Goal: Task Accomplishment & Management: Use online tool/utility

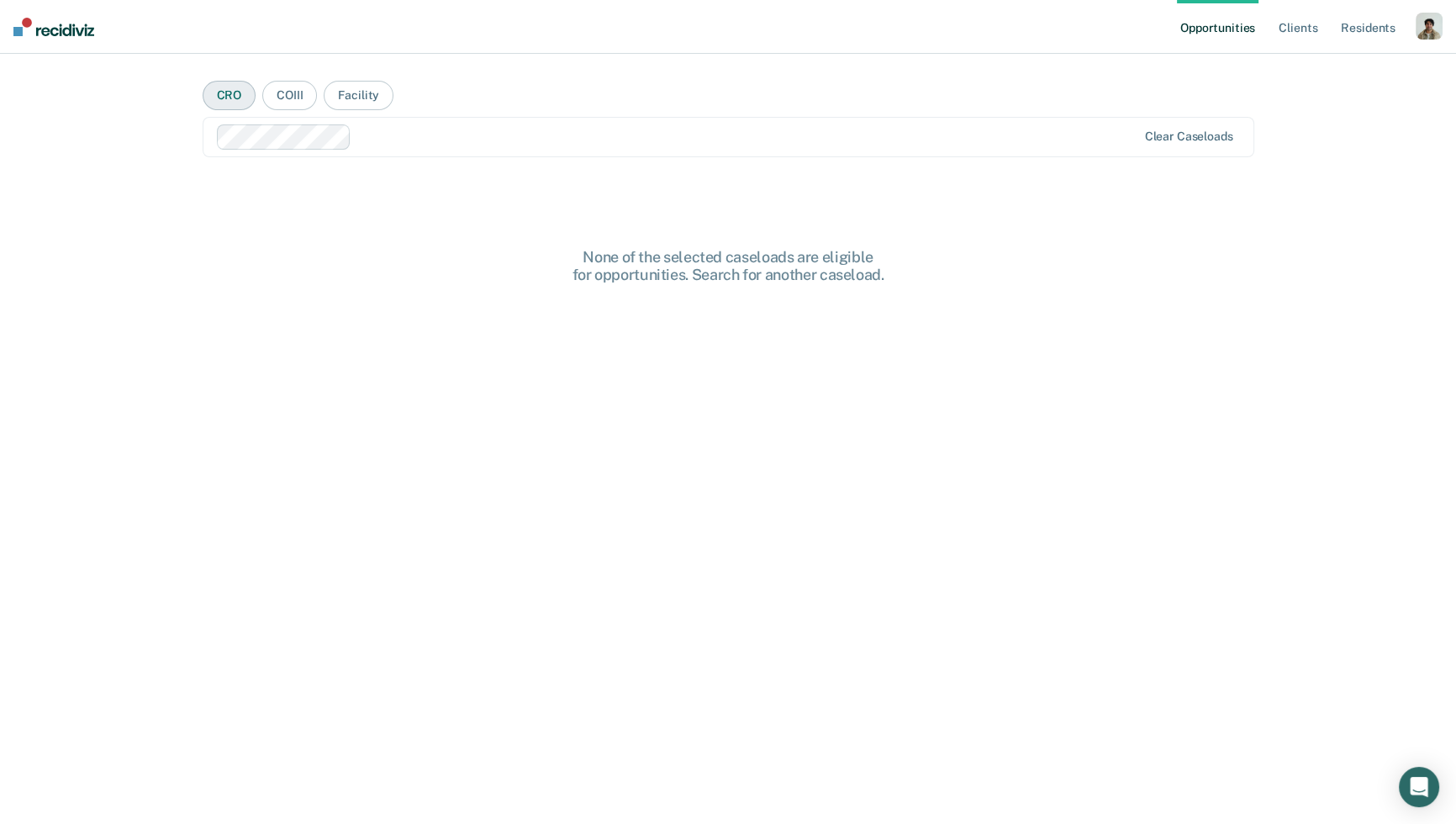
click at [229, 89] on button "CRO" at bounding box center [229, 95] width 54 height 29
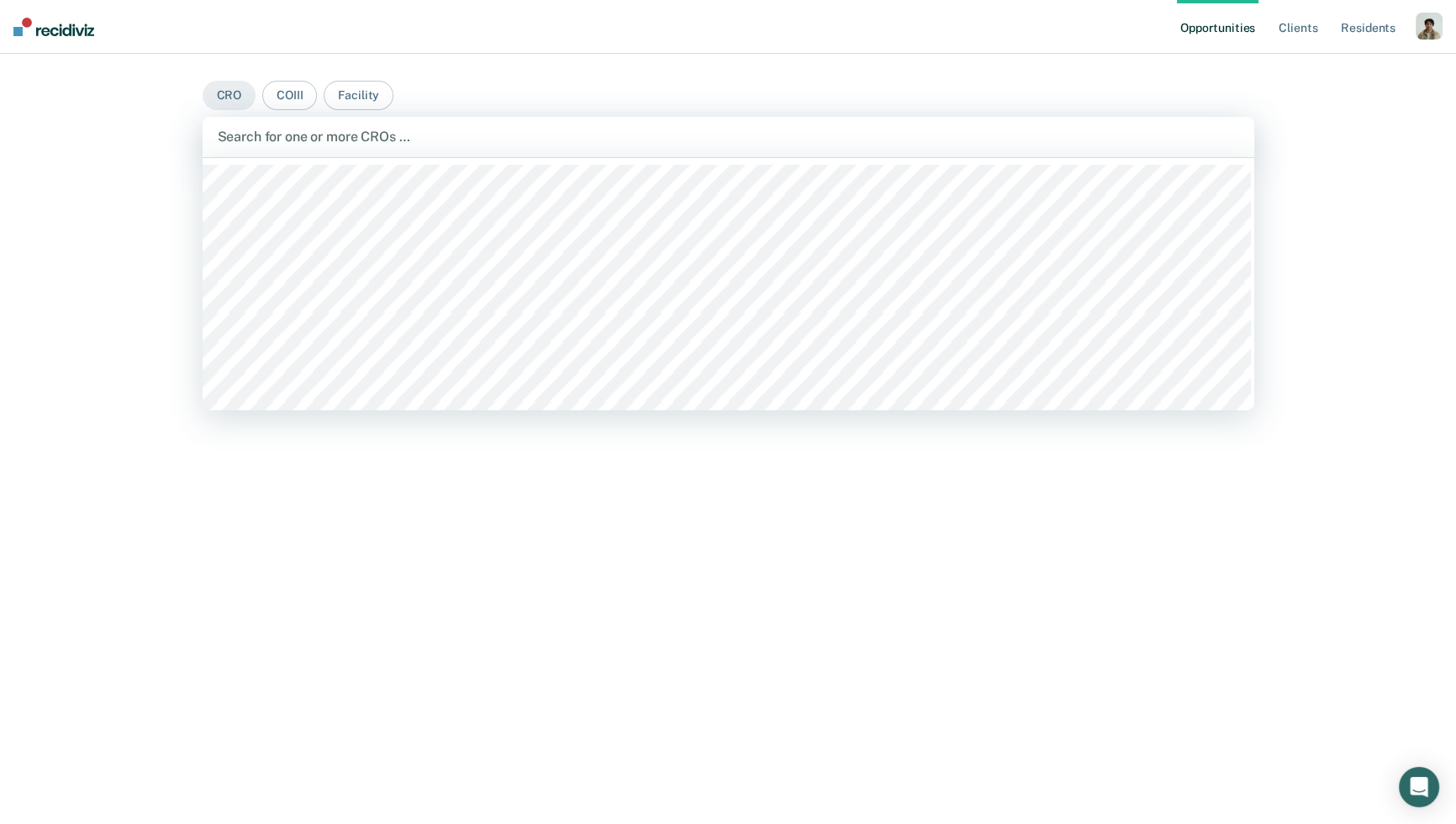
click at [264, 139] on div at bounding box center [728, 137] width 1021 height 20
click at [554, 130] on div at bounding box center [701, 137] width 923 height 20
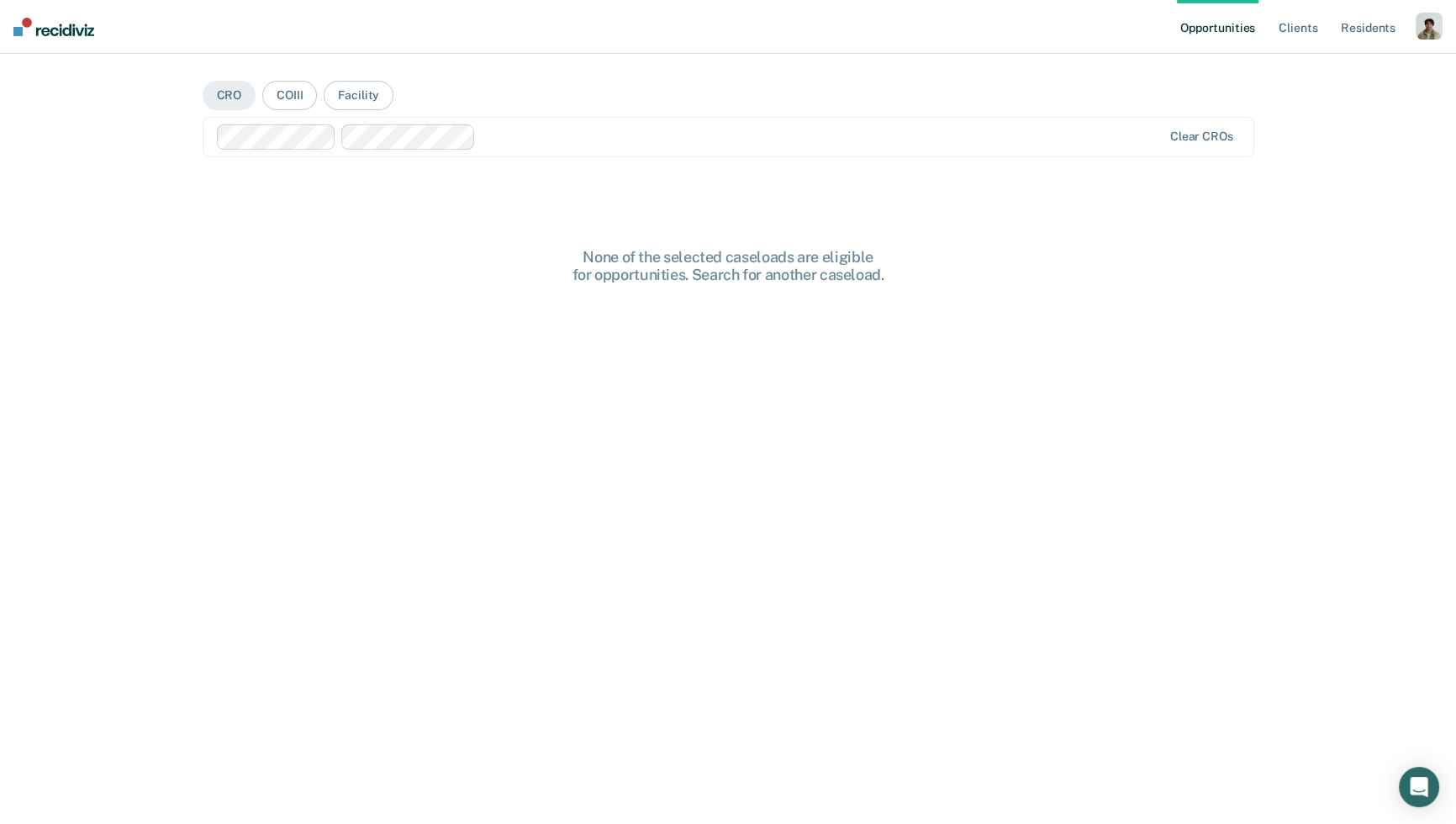
click at [865, 165] on main "CRO COIII Facility option [PERSON_NAME], selected. Clear CROs None of the selec…" at bounding box center [728, 418] width 1092 height 730
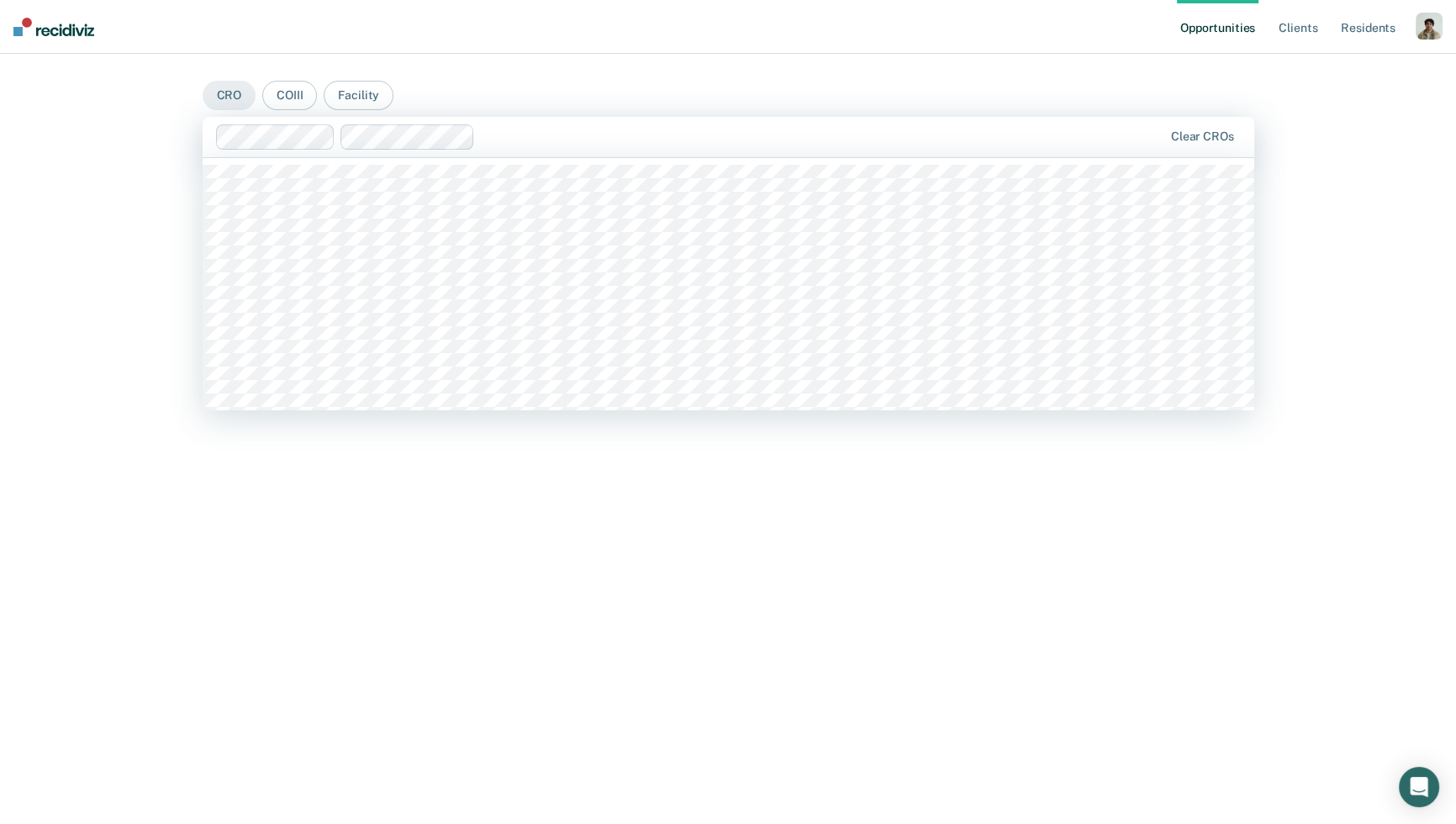
click at [820, 149] on div "Clear CROs" at bounding box center [728, 137] width 1052 height 40
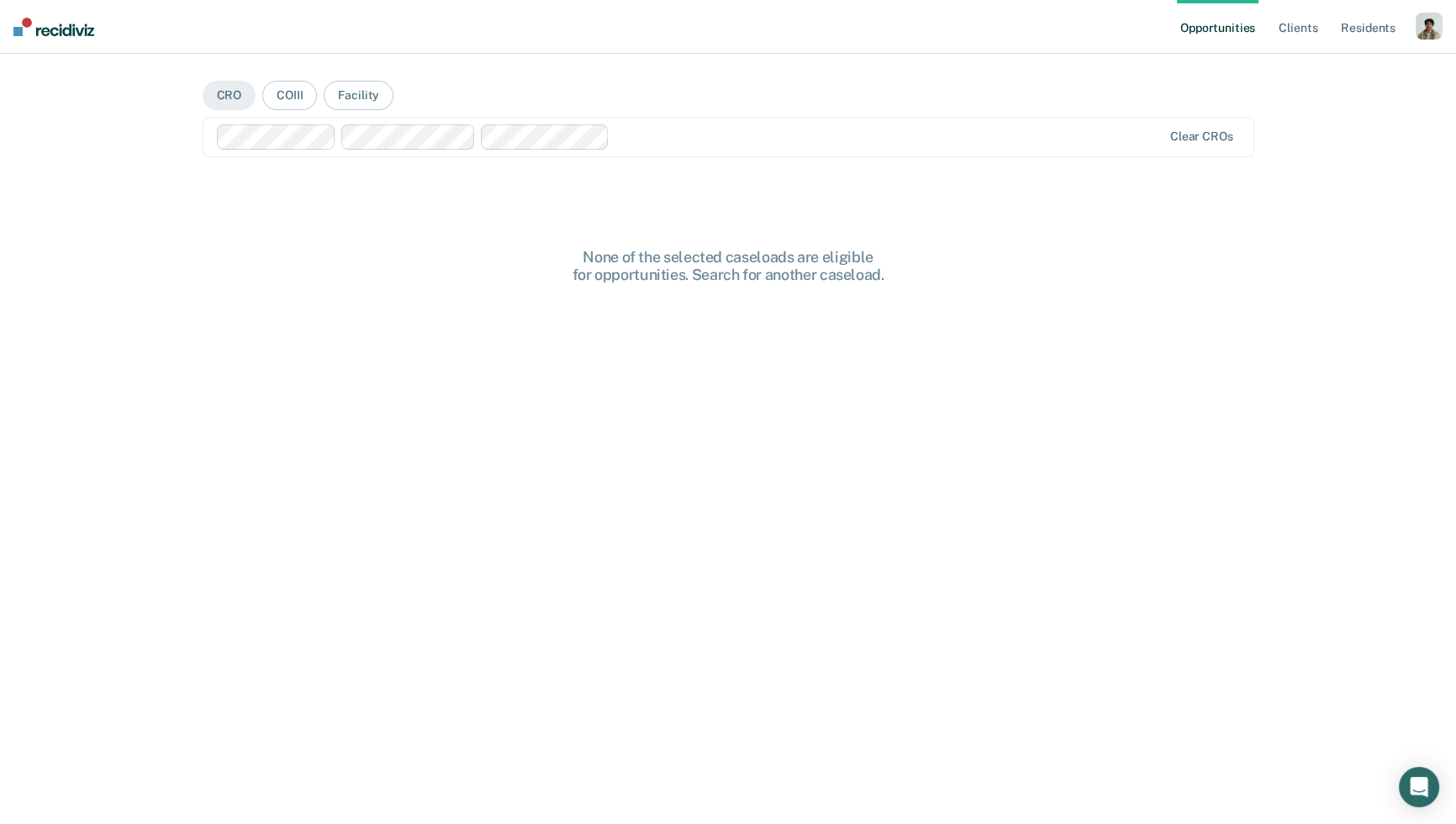
click at [782, 125] on div at bounding box center [690, 137] width 946 height 26
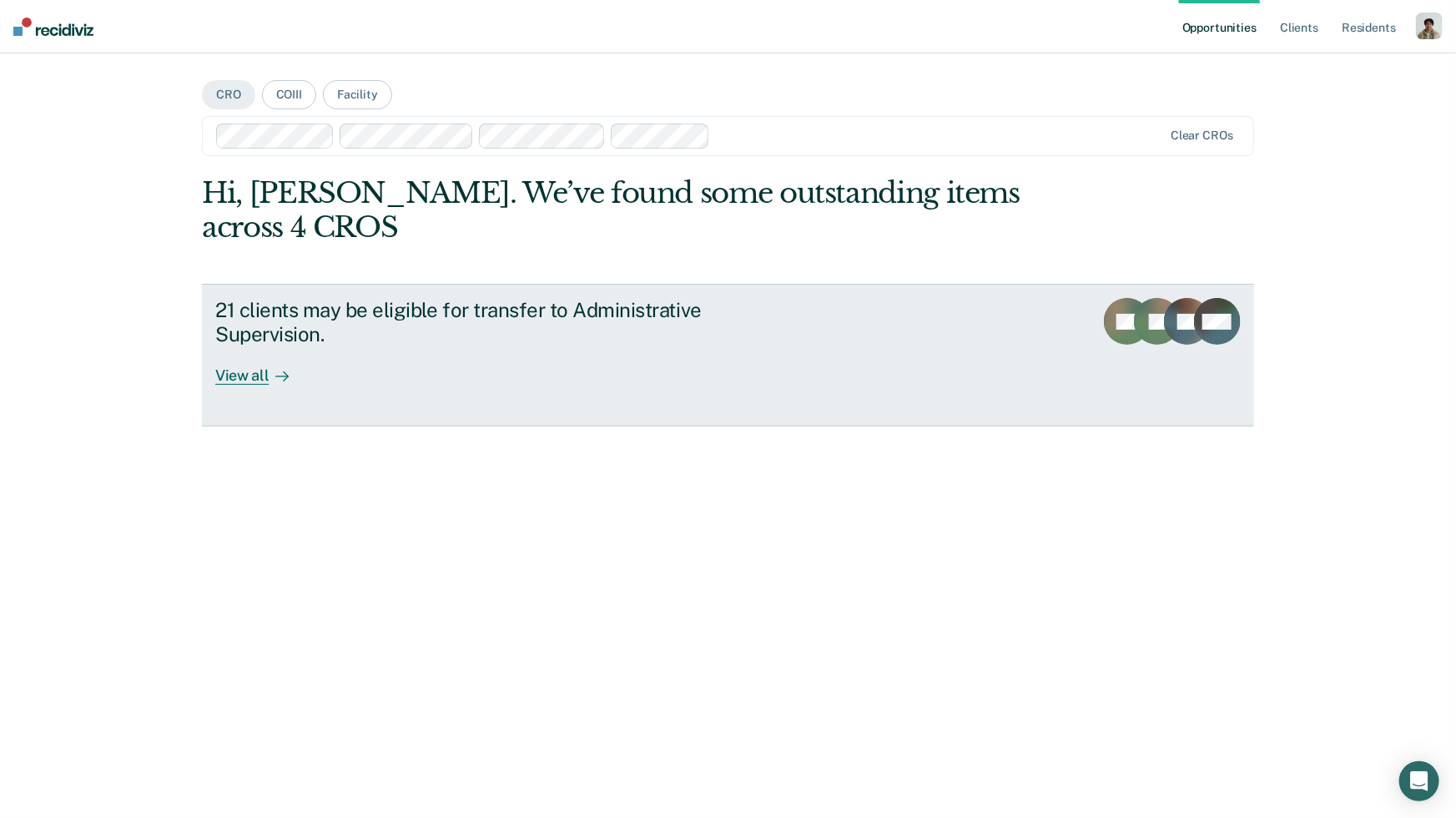
click at [263, 366] on div "View all" at bounding box center [262, 369] width 94 height 32
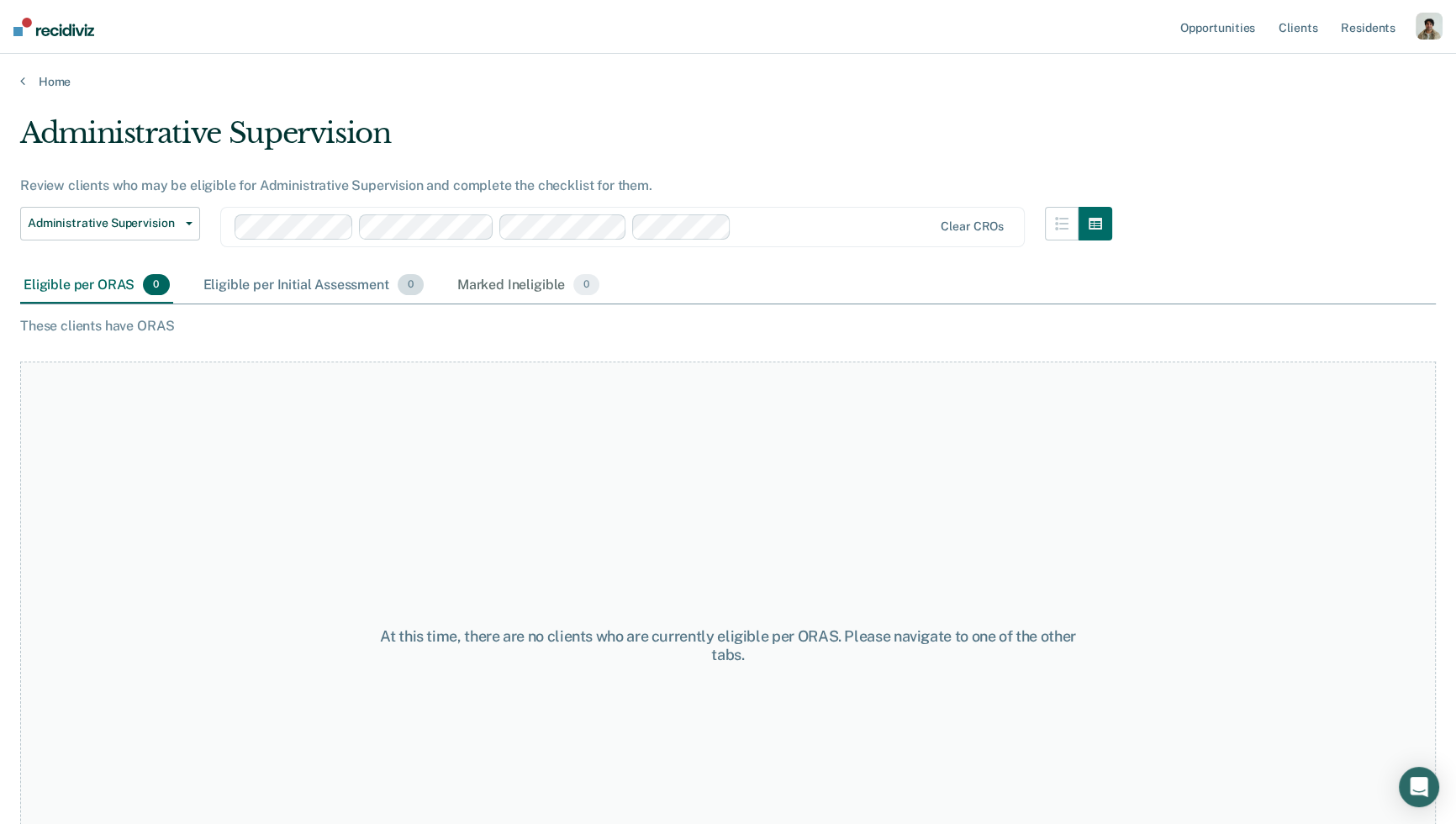
click at [351, 282] on div "Eligible per Initial Assessment 0" at bounding box center [313, 286] width 227 height 37
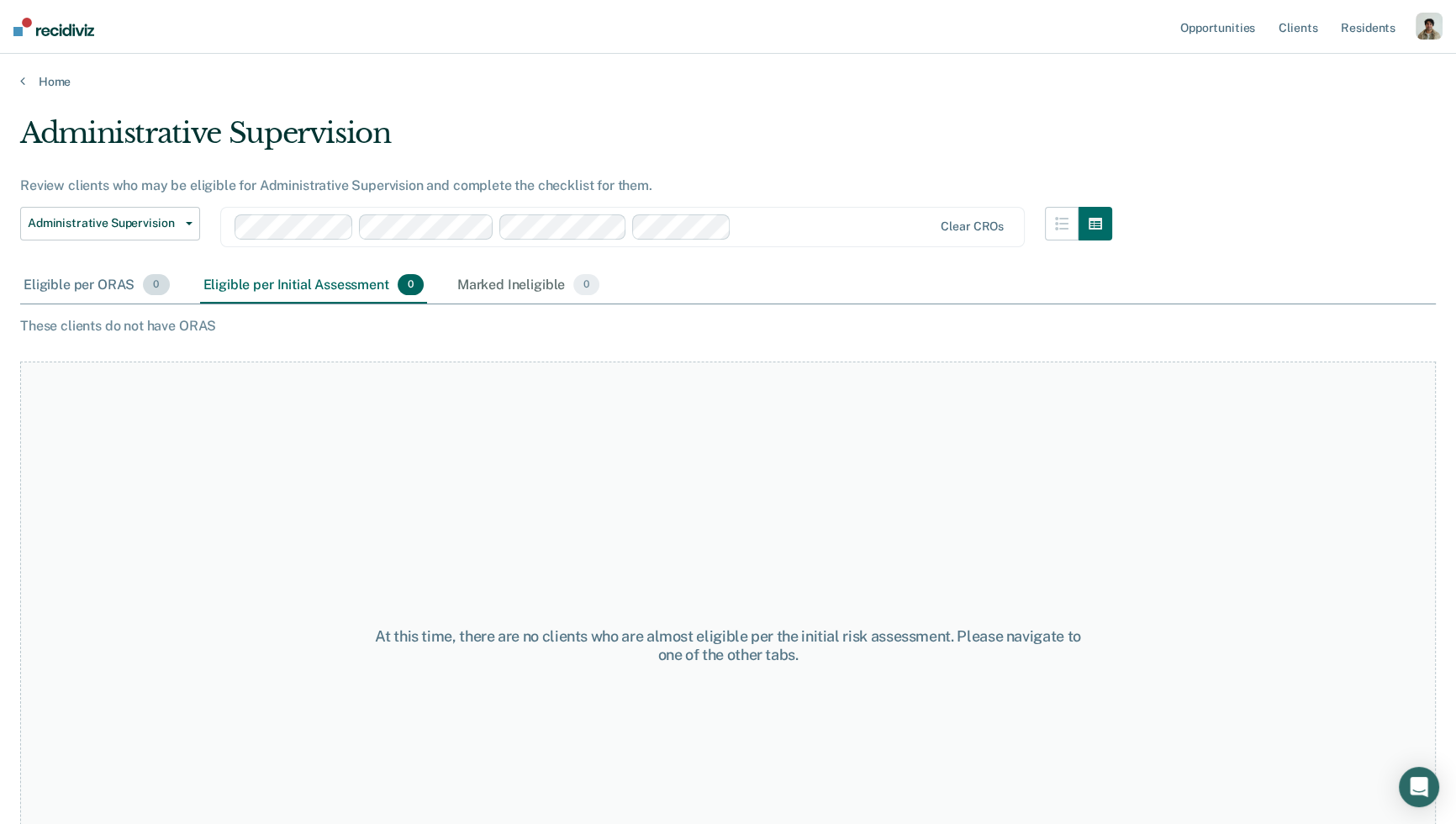
click at [137, 301] on div "Eligible per ORAS 0" at bounding box center [97, 286] width 153 height 37
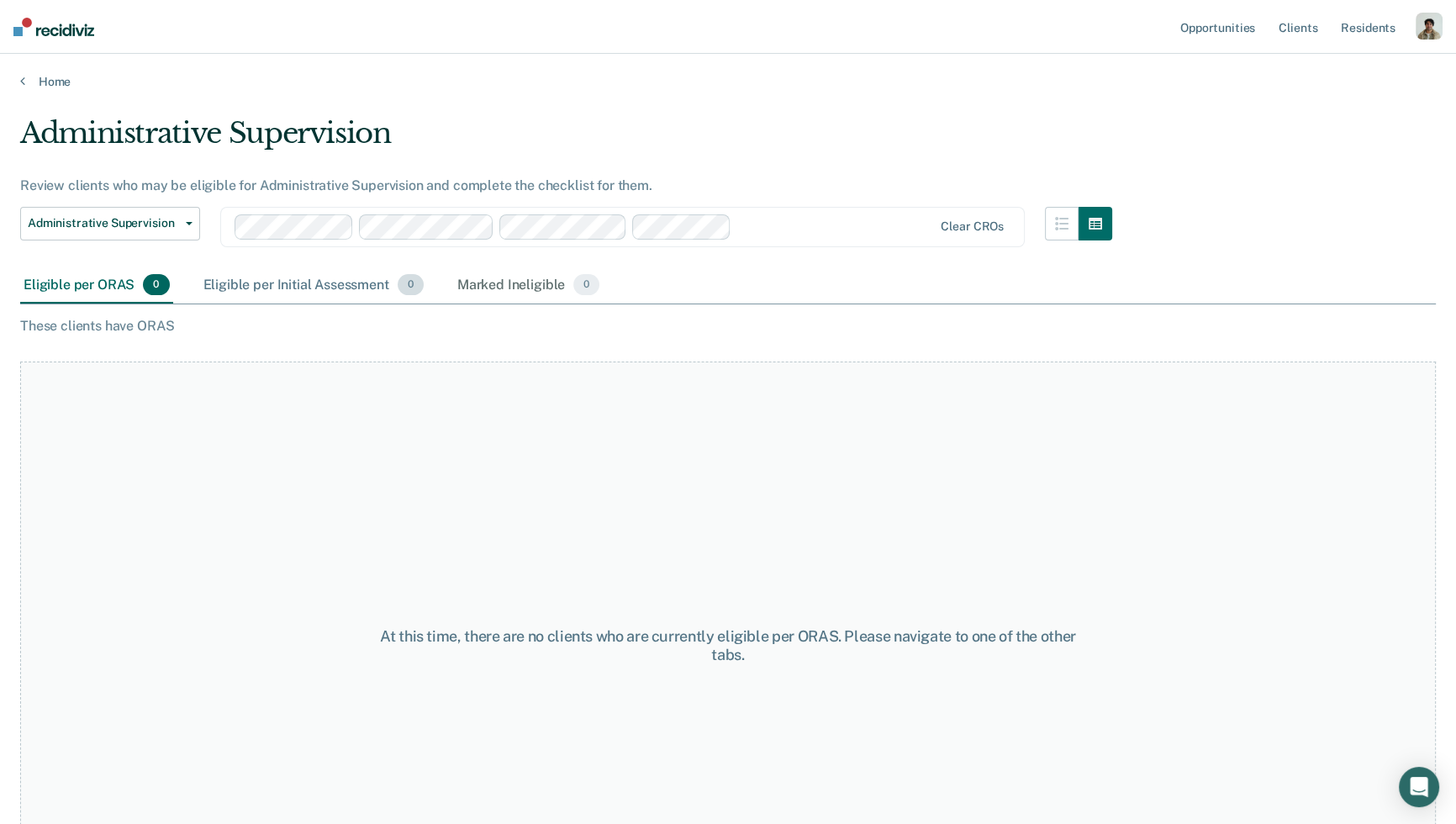
click at [280, 301] on div "Eligible per Initial Assessment 0" at bounding box center [313, 286] width 227 height 37
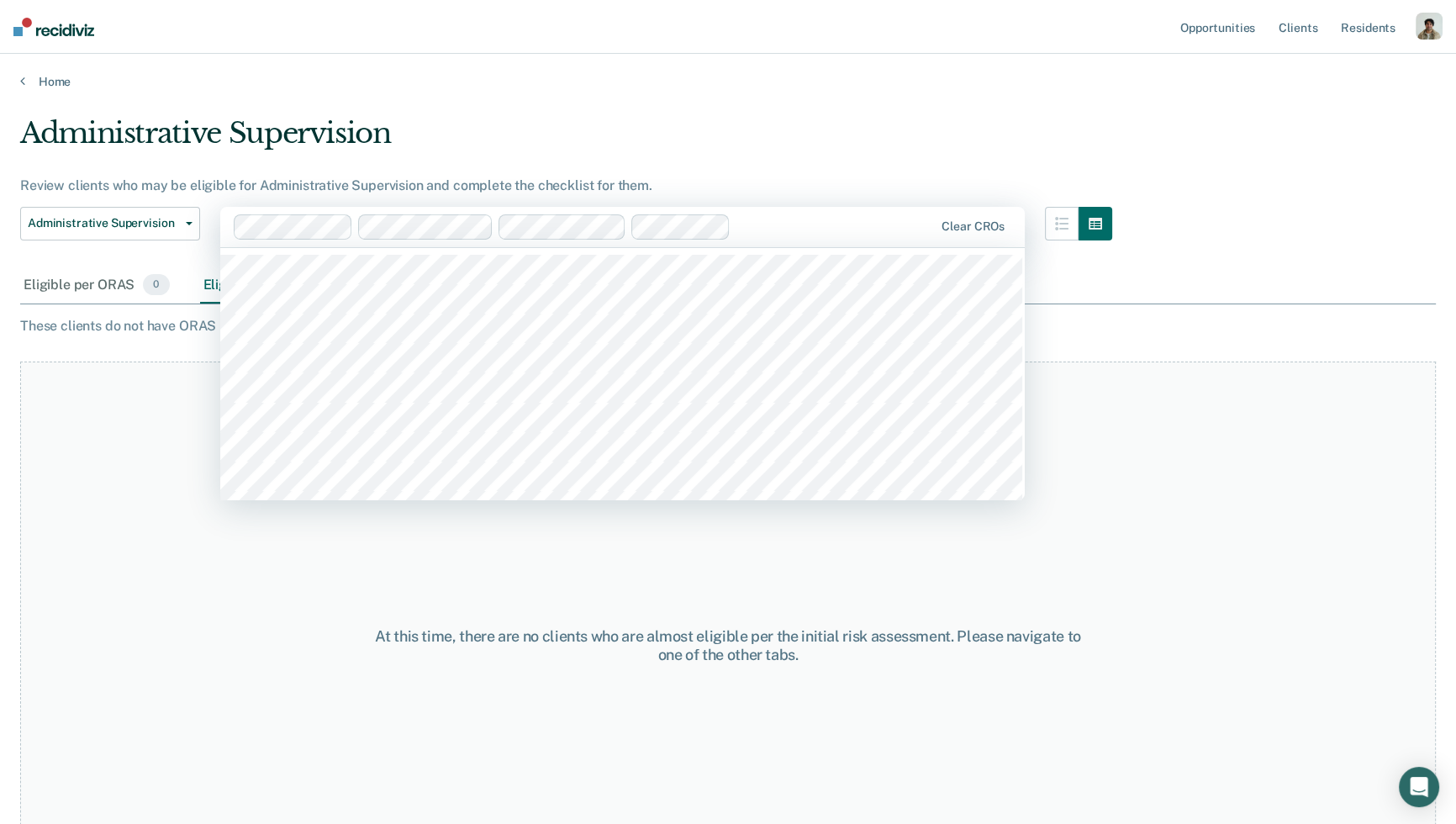
click at [819, 230] on div at bounding box center [835, 227] width 195 height 20
type input "[PERSON_NAME]"
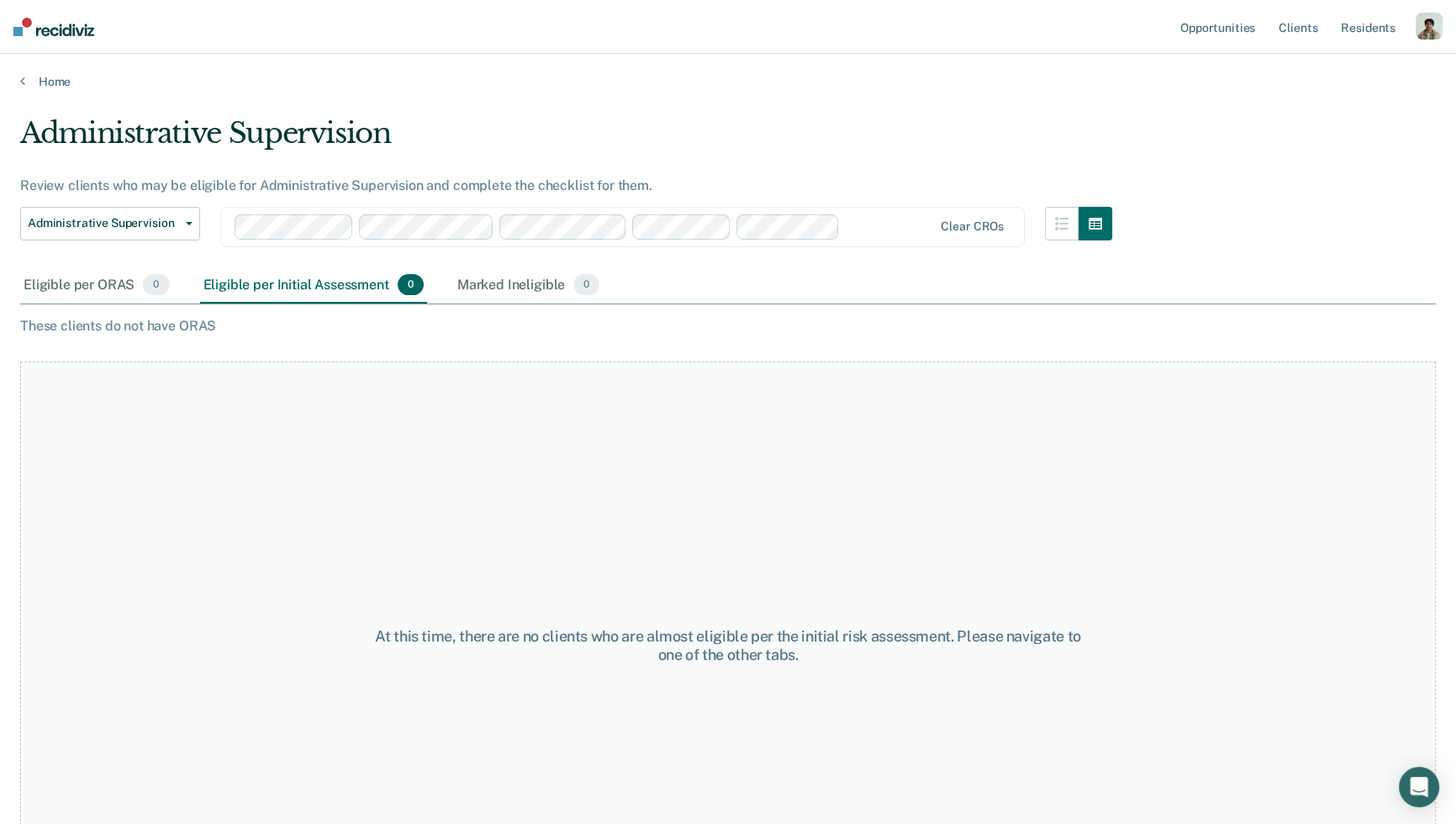
click at [847, 223] on input "text" at bounding box center [847, 227] width 3 height 16
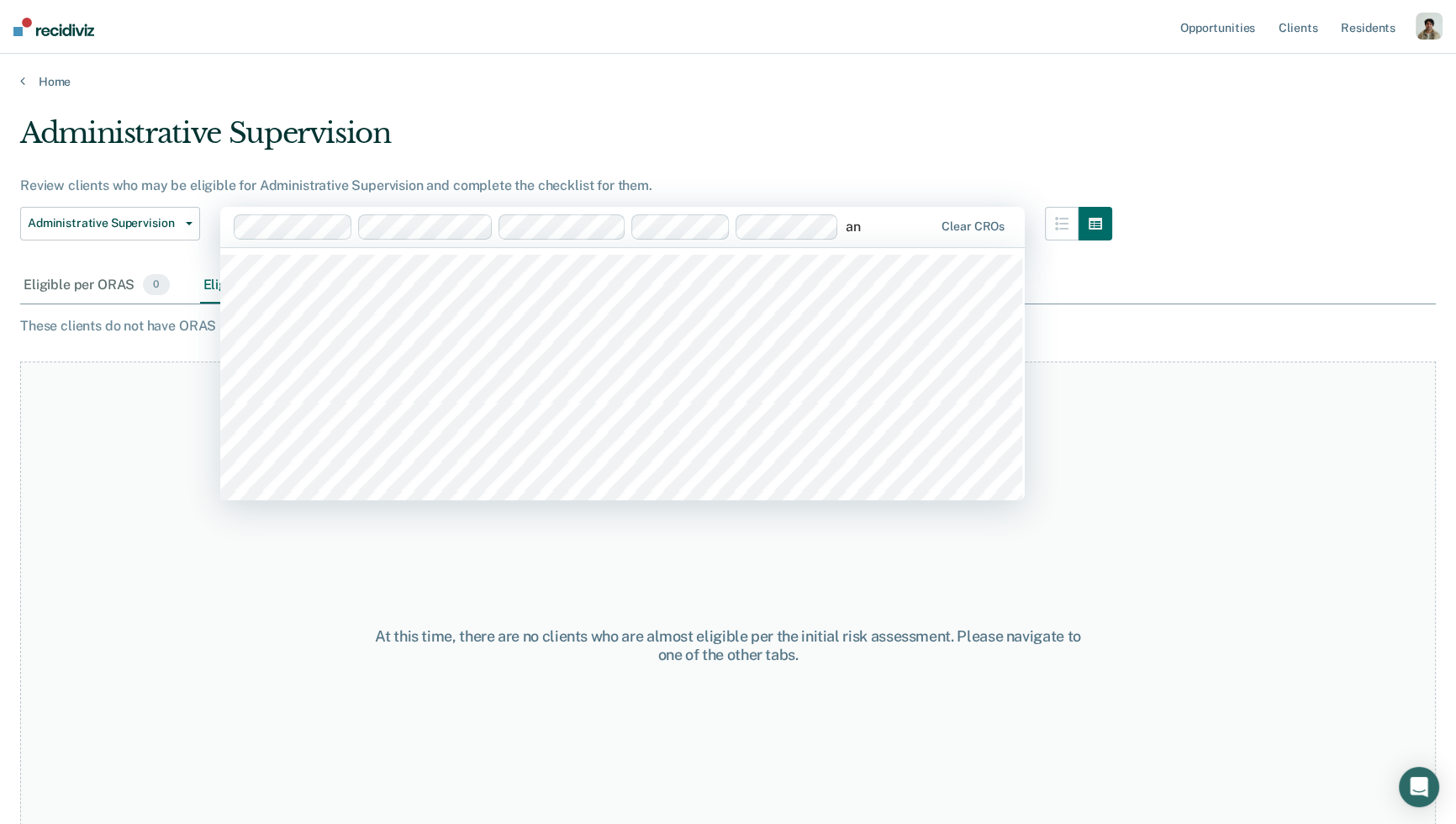
type input "[PERSON_NAME]"
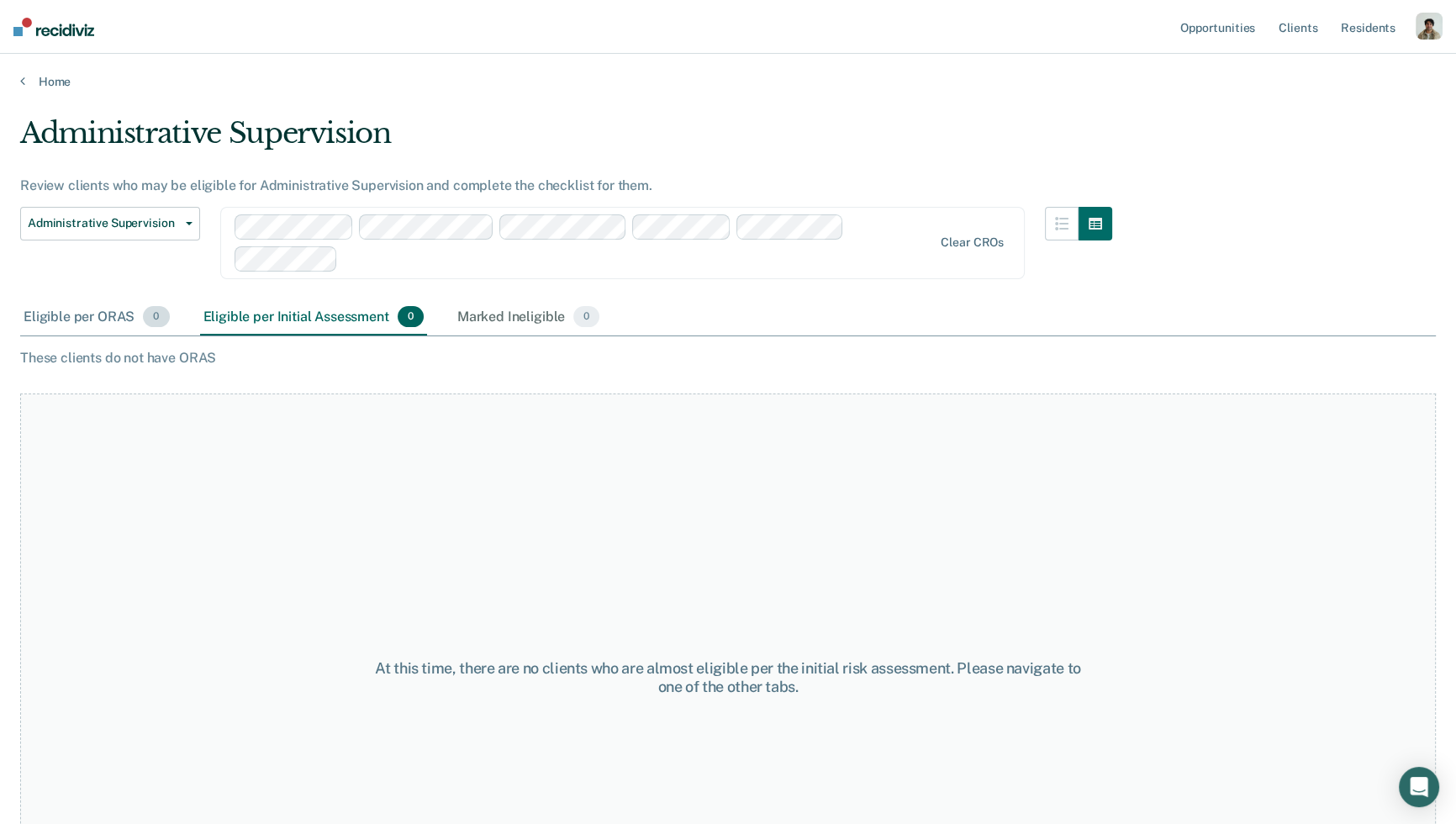
click at [137, 310] on div "Eligible per ORAS 0" at bounding box center [97, 318] width 153 height 37
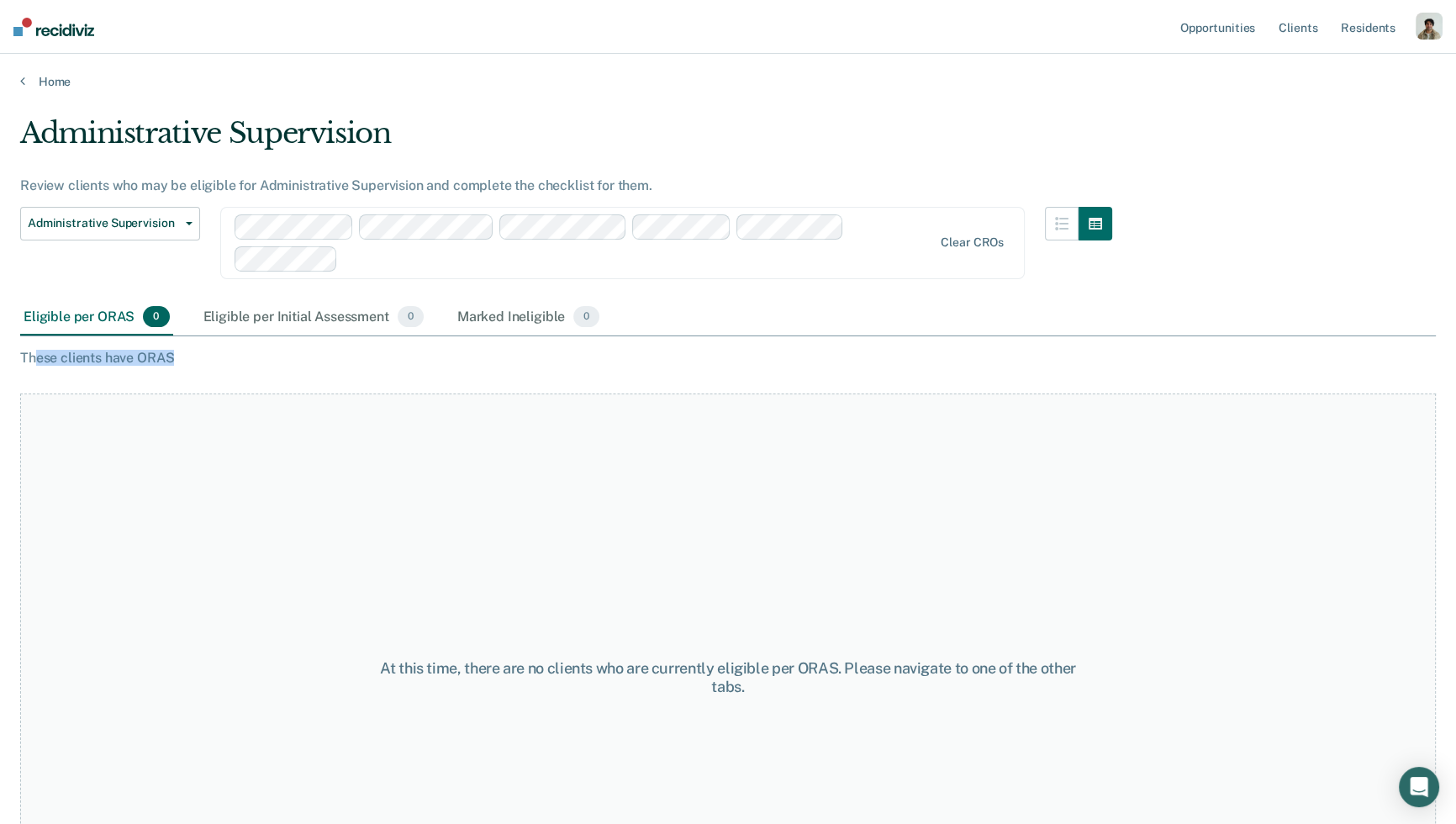
drag, startPoint x: 185, startPoint y: 357, endPoint x: 38, endPoint y: 354, distance: 147.0
click at [38, 354] on div "These clients have ORAS" at bounding box center [728, 357] width 1416 height 16
click at [348, 370] on div "Administrative Supervision Review clients who may be eligible for Administrativ…" at bounding box center [728, 407] width 1416 height 581
click at [367, 318] on div "Eligible per Initial Assessment 0" at bounding box center [313, 318] width 227 height 37
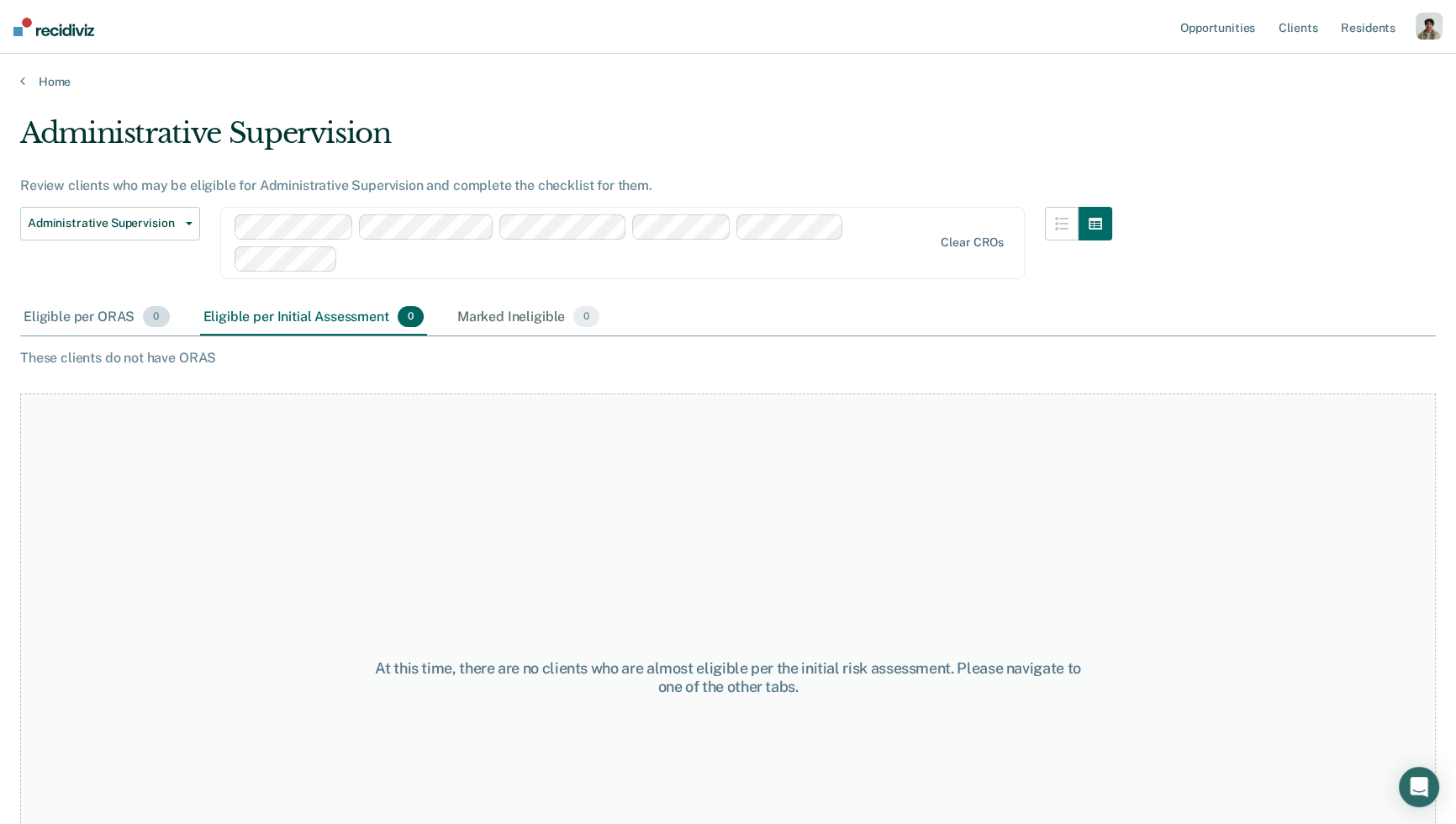
click at [102, 309] on div "Eligible per ORAS 0" at bounding box center [97, 318] width 153 height 37
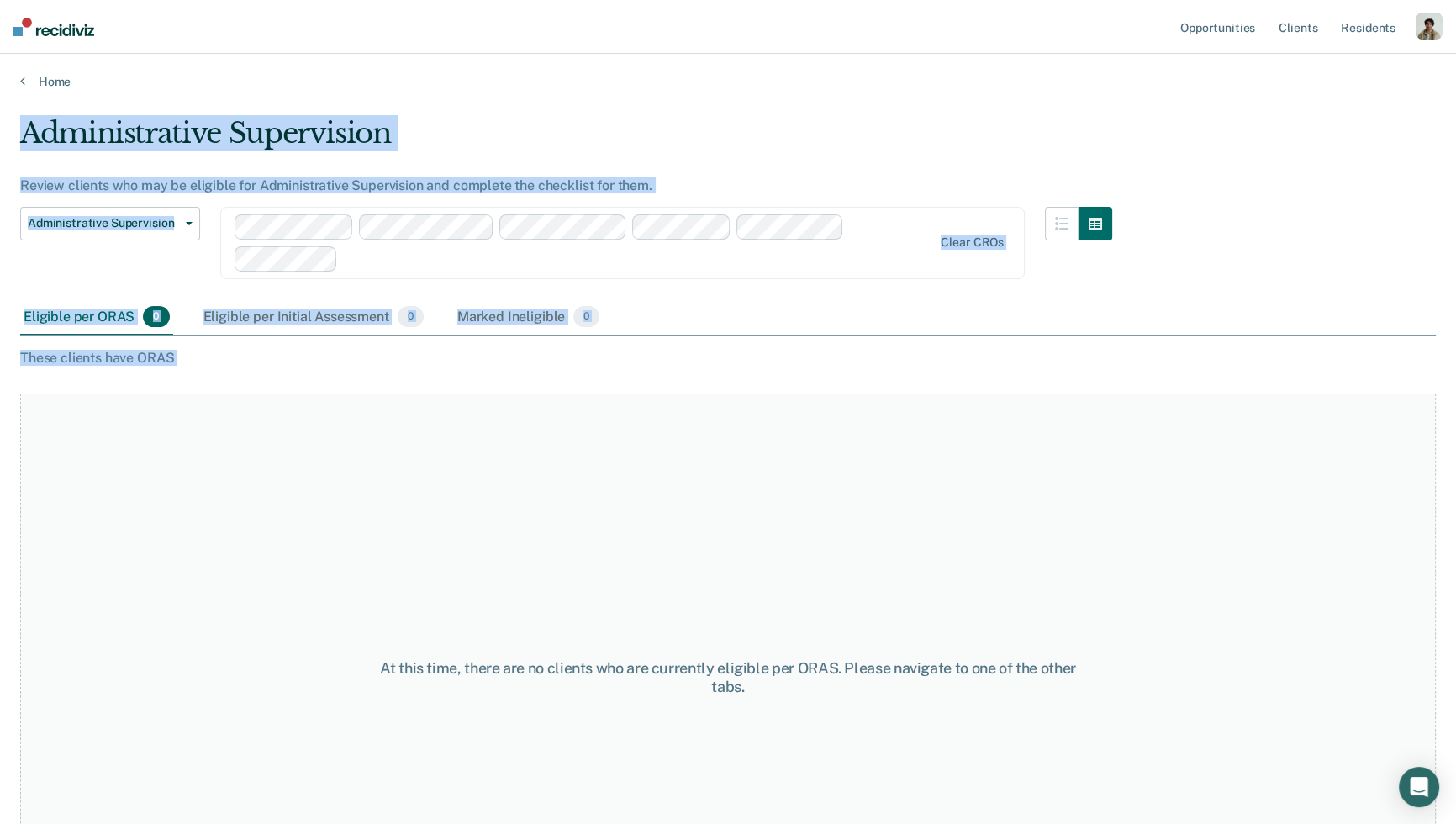
drag, startPoint x: 19, startPoint y: 359, endPoint x: 189, endPoint y: 365, distance: 170.1
click at [189, 365] on main "Administrative Supervision Review clients who may be eligible for Administrativ…" at bounding box center [728, 454] width 1456 height 730
click at [189, 365] on div "Administrative Supervision Review clients who may be eligible for Administrativ…" at bounding box center [728, 407] width 1416 height 581
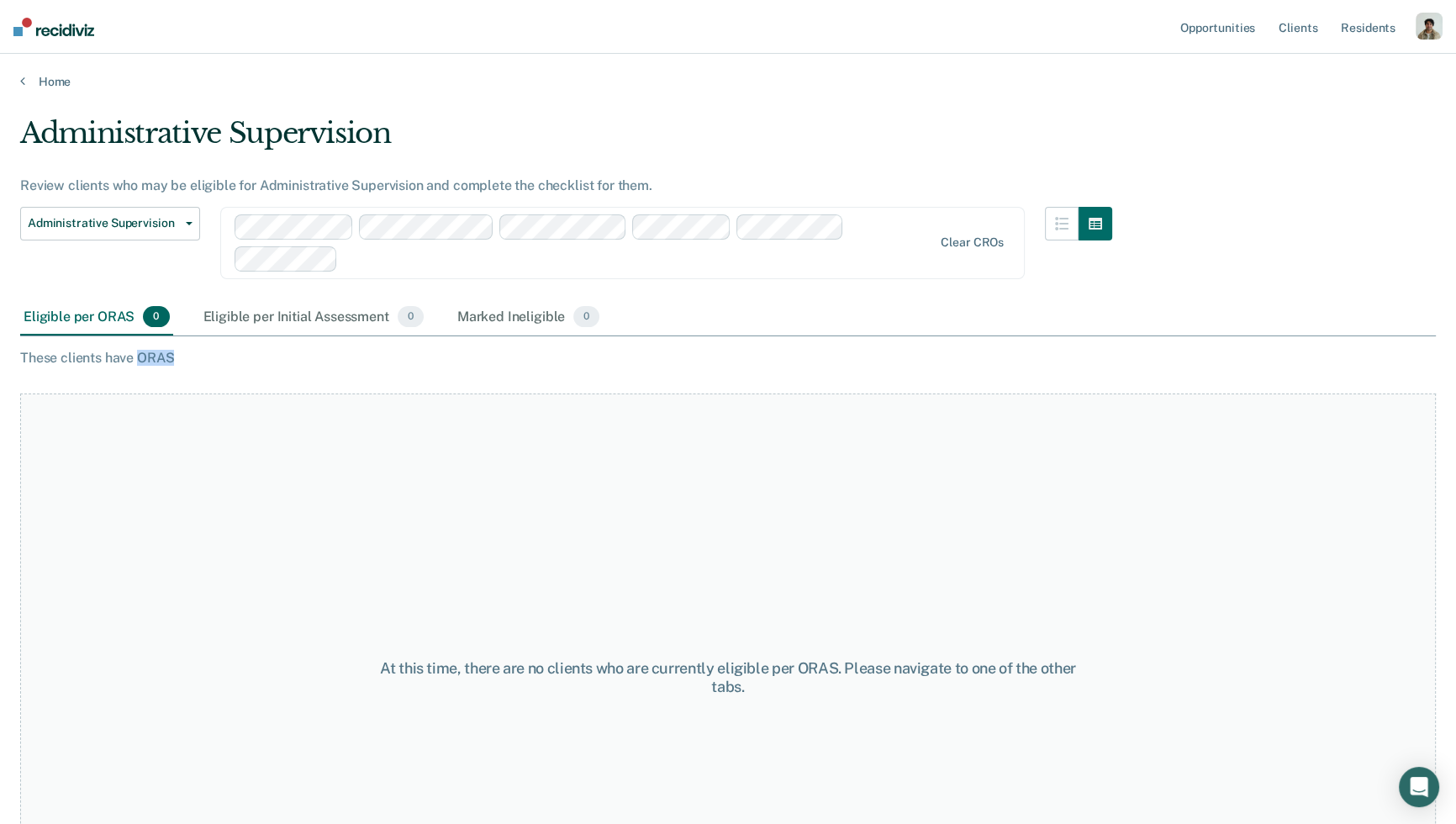
drag, startPoint x: 171, startPoint y: 356, endPoint x: 139, endPoint y: 356, distance: 32.0
click at [137, 356] on div "These clients have ORAS" at bounding box center [728, 357] width 1416 height 16
click at [101, 356] on div "These clients have ORAS" at bounding box center [728, 357] width 1416 height 16
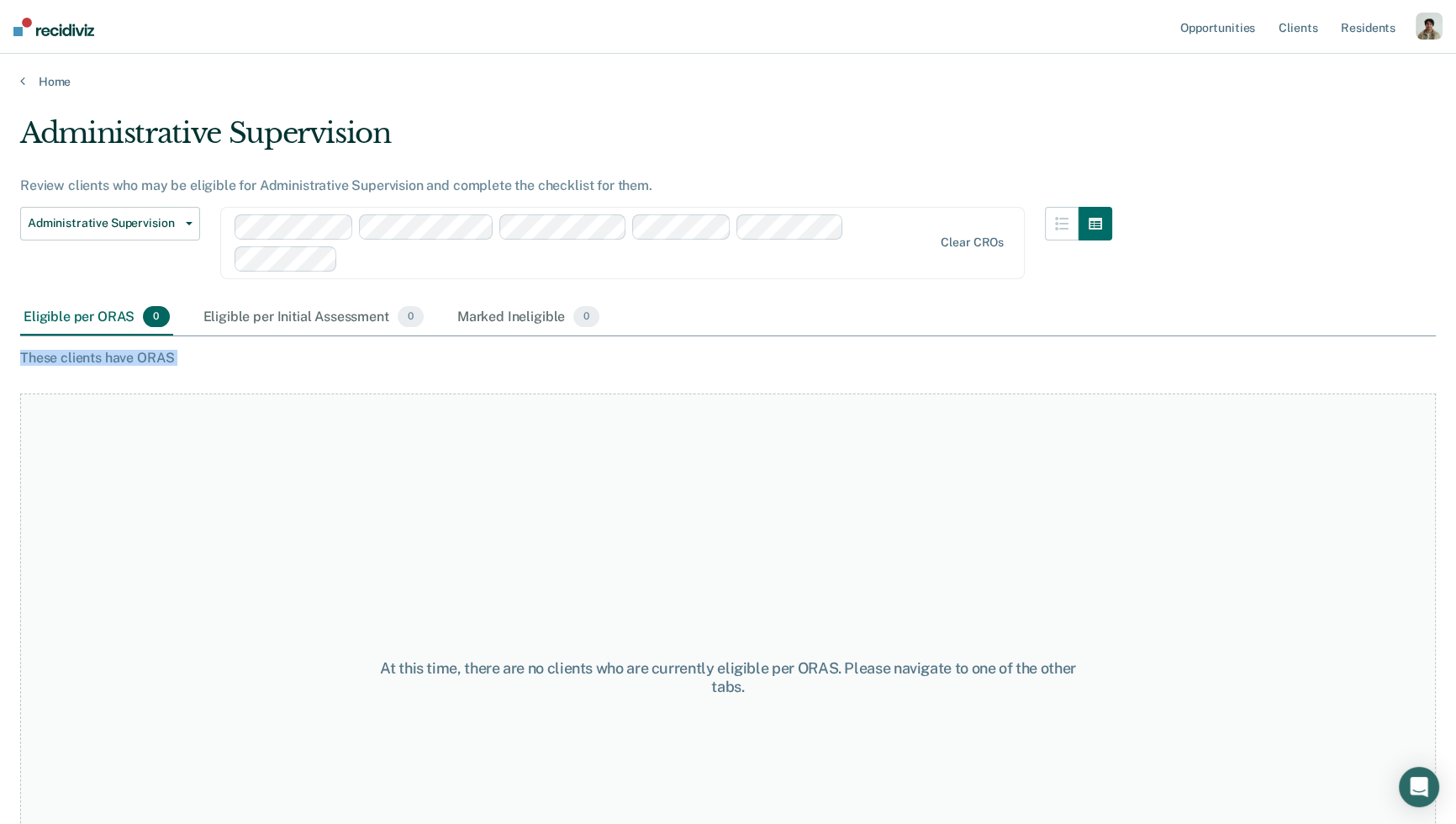
click at [177, 350] on div "These clients have ORAS" at bounding box center [728, 357] width 1416 height 16
click at [185, 354] on div "These clients have ORAS" at bounding box center [728, 357] width 1416 height 16
click at [329, 313] on div "Eligible per Initial Assessment 0" at bounding box center [313, 318] width 227 height 37
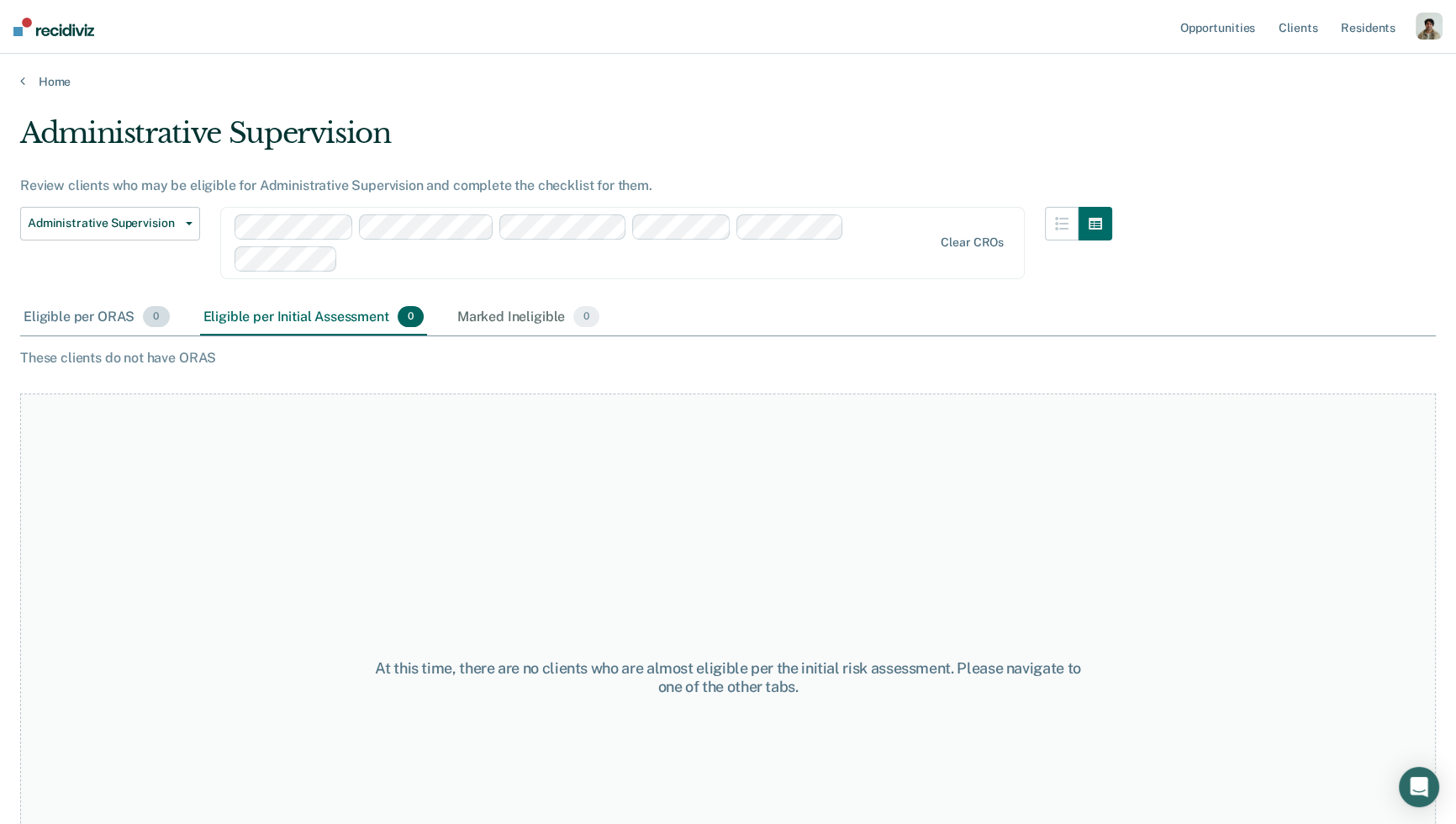
click at [124, 306] on div "Eligible per ORAS 0" at bounding box center [97, 318] width 153 height 37
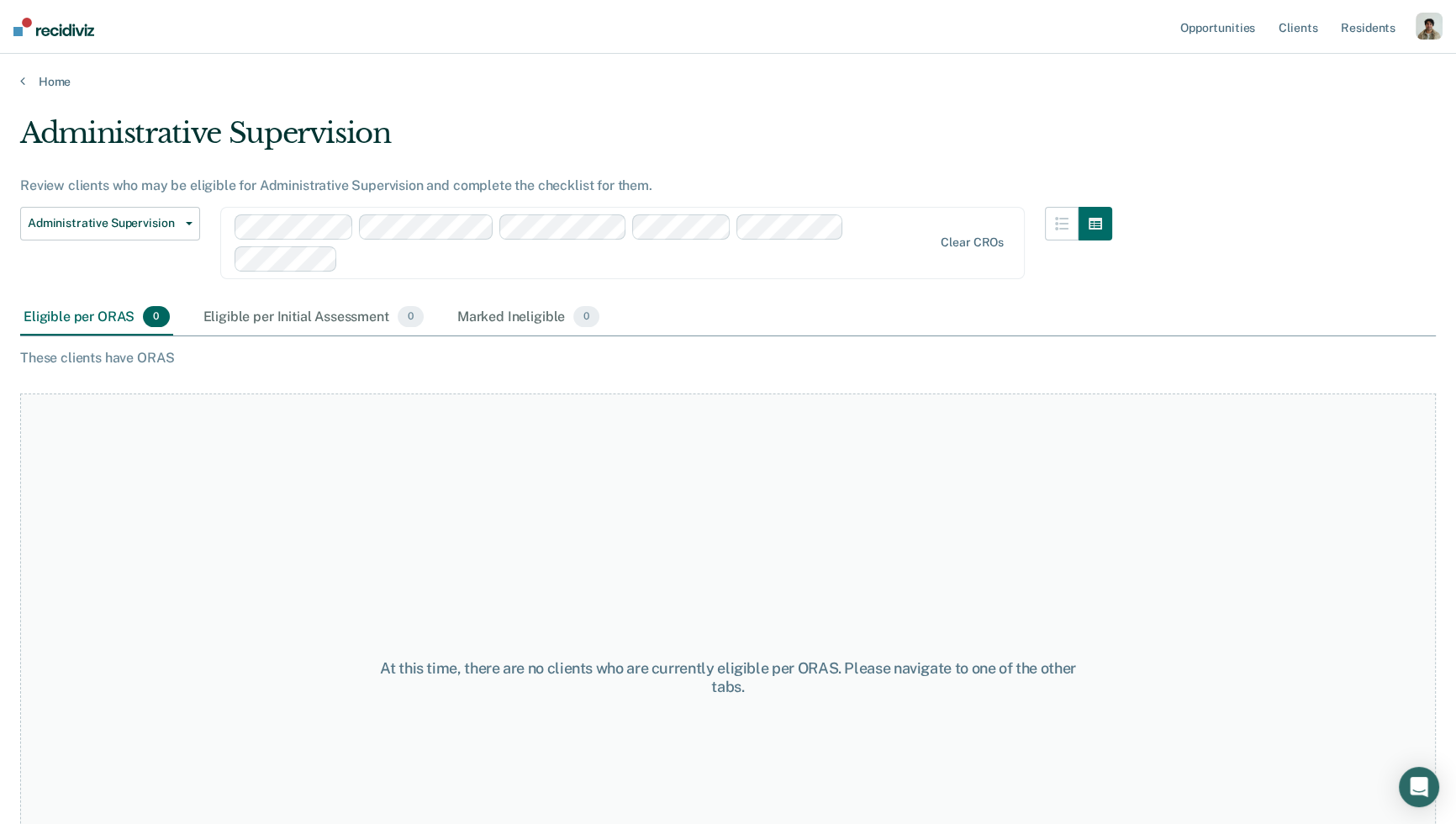
drag, startPoint x: 165, startPoint y: 346, endPoint x: 219, endPoint y: 342, distance: 54.1
click at [164, 346] on div "Administrative Supervision Review clients who may be eligible for Administrativ…" at bounding box center [728, 407] width 1416 height 581
click at [262, 328] on div "Eligible per Initial Assessment 0" at bounding box center [313, 318] width 227 height 37
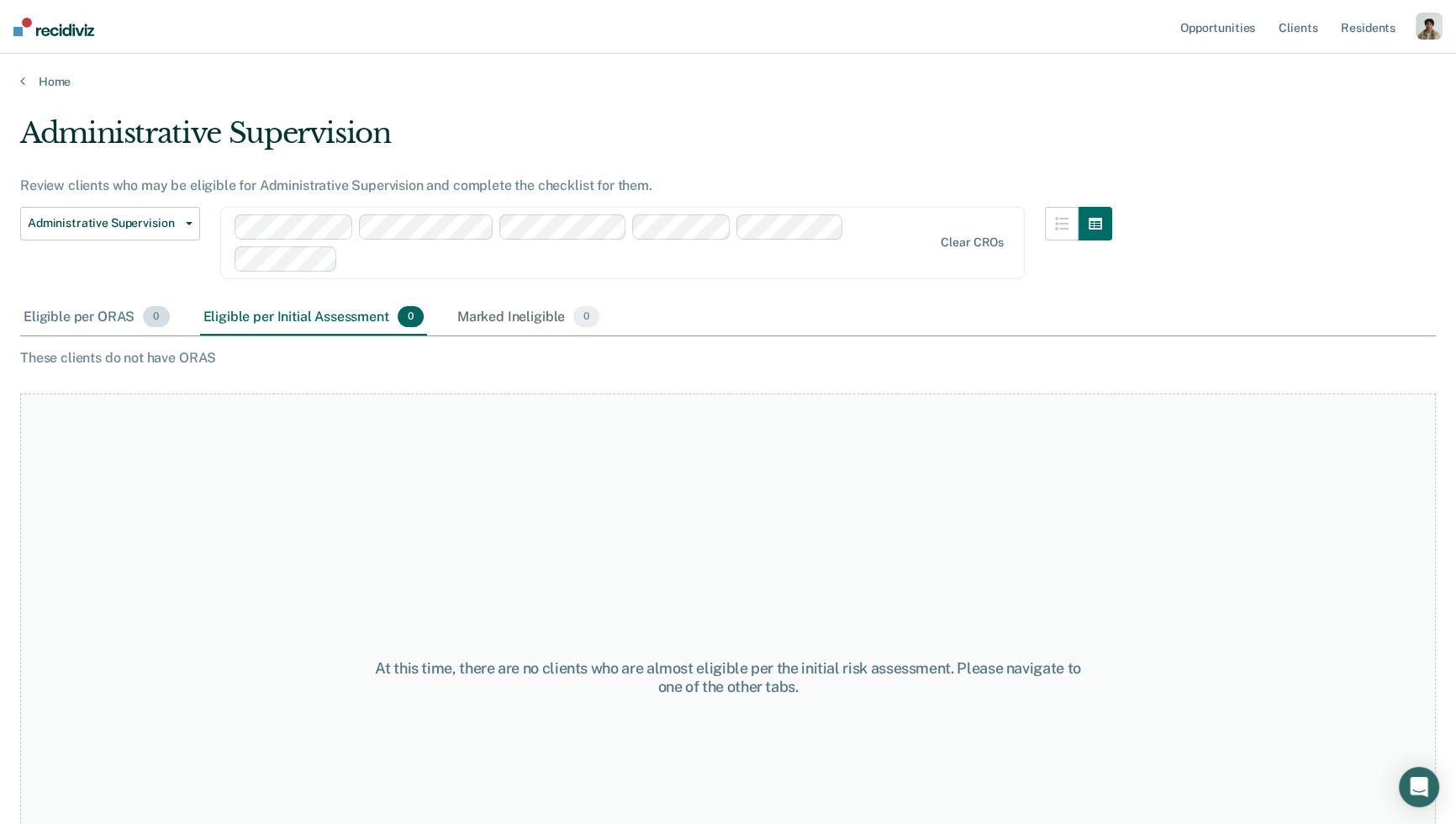
click at [117, 320] on div "Eligible per ORAS 0" at bounding box center [97, 318] width 153 height 37
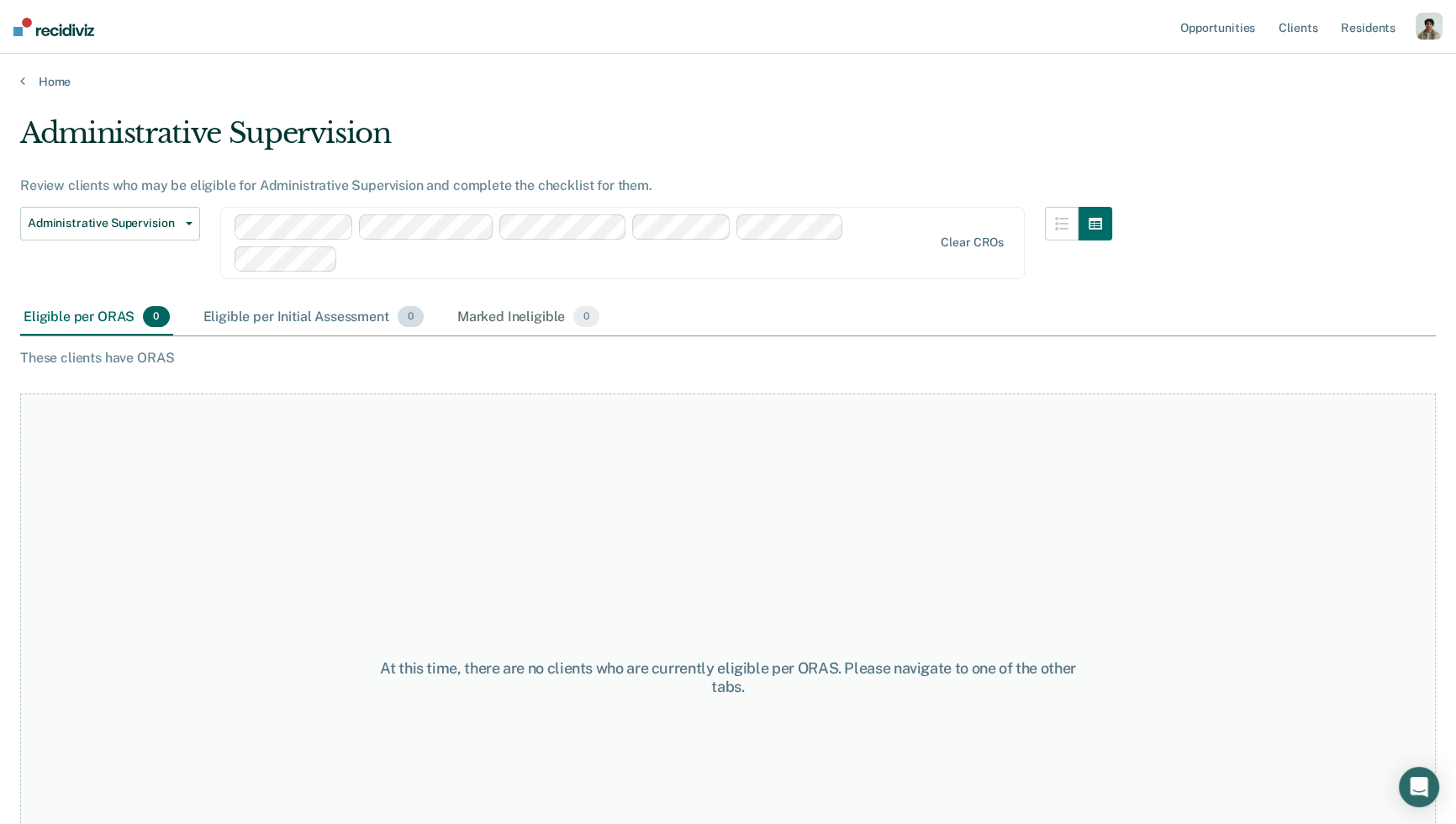
click at [241, 313] on div "Eligible per Initial Assessment 0" at bounding box center [313, 318] width 227 height 37
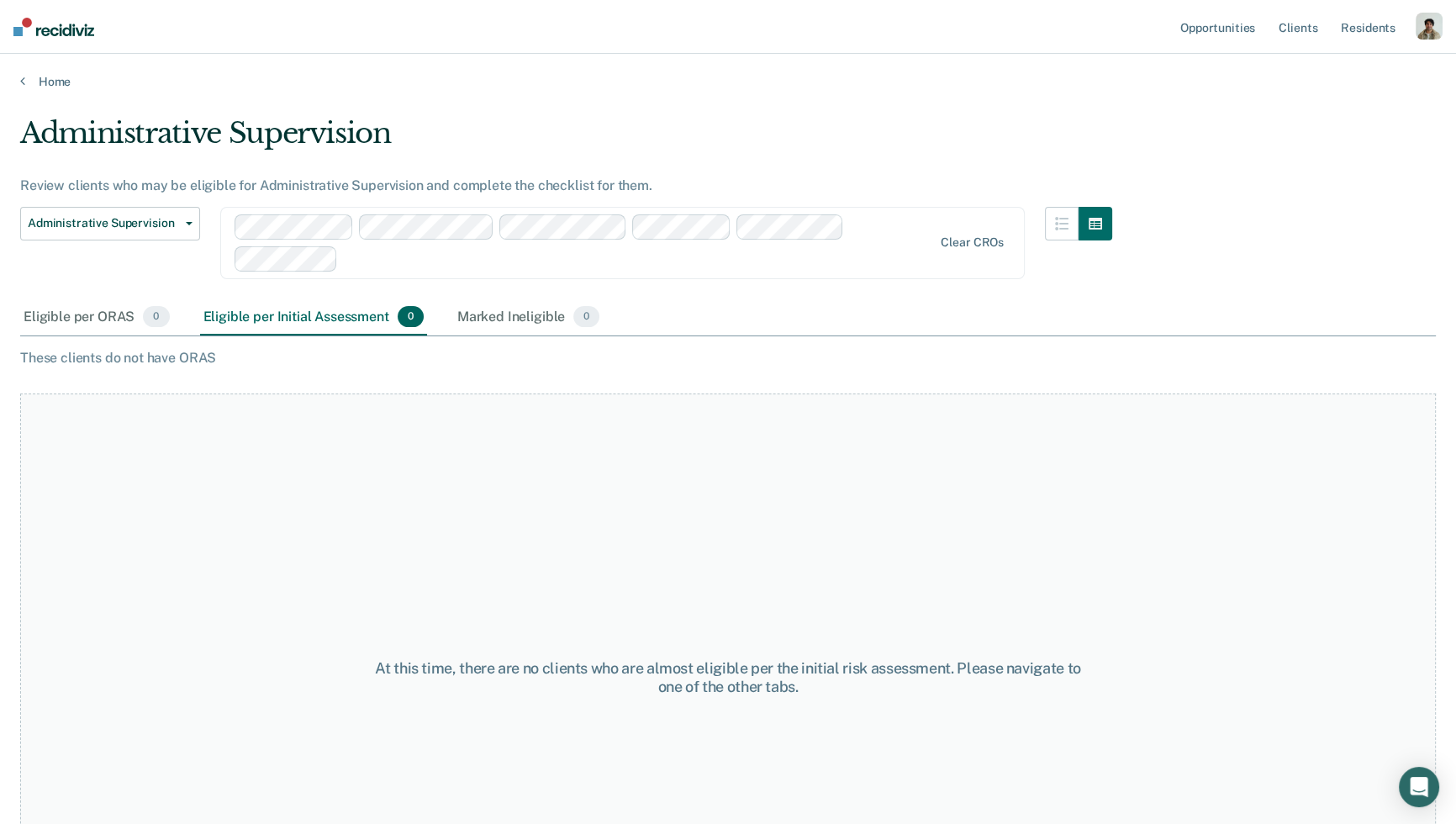
click at [219, 356] on div "These clients do not have ORAS" at bounding box center [728, 357] width 1416 height 16
click at [116, 323] on div "Eligible per ORAS 0" at bounding box center [97, 318] width 153 height 37
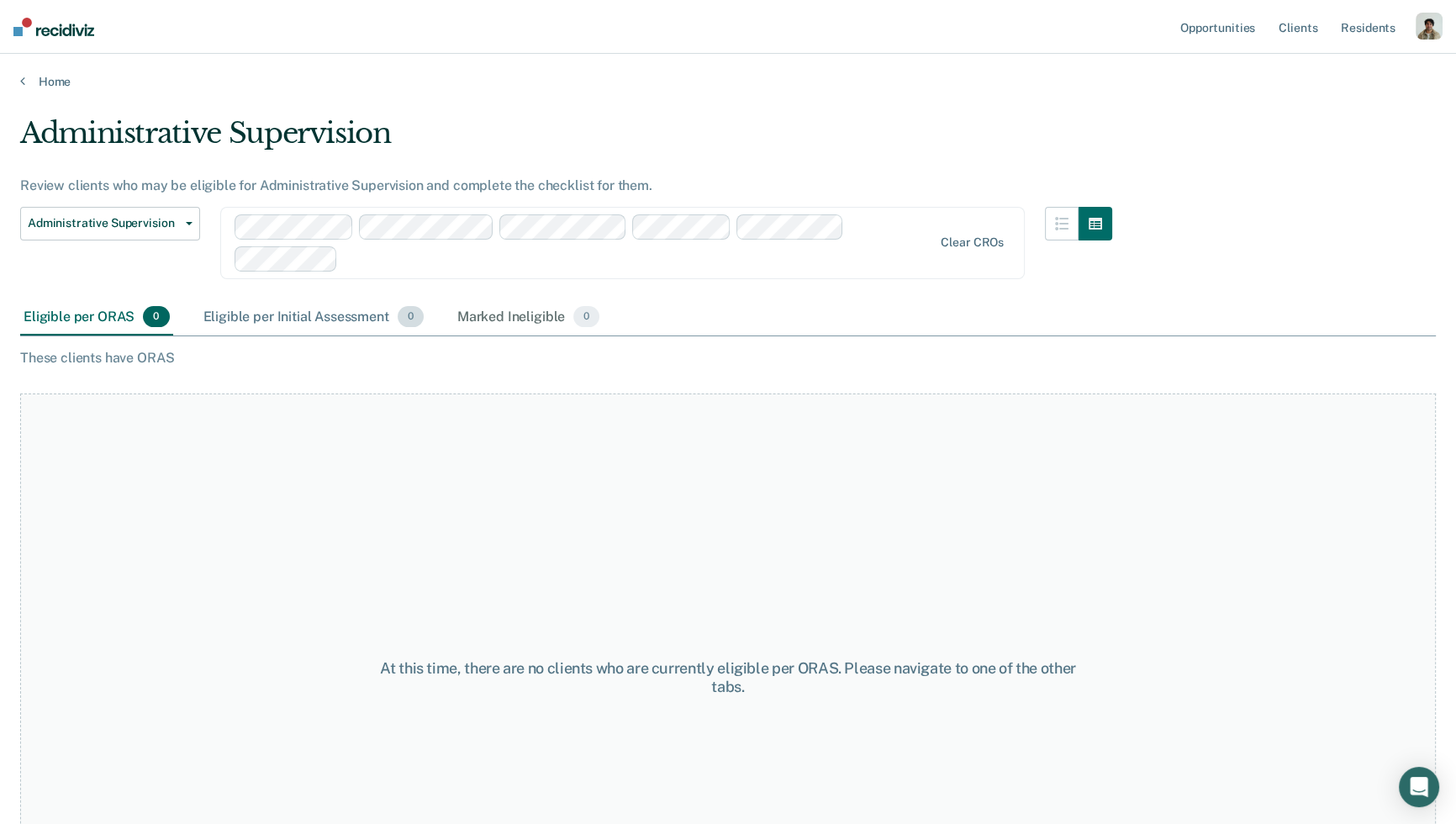
click at [340, 314] on div "Eligible per Initial Assessment 0" at bounding box center [313, 318] width 227 height 37
click at [337, 325] on div "Eligible per Initial Assessment 0" at bounding box center [313, 318] width 227 height 37
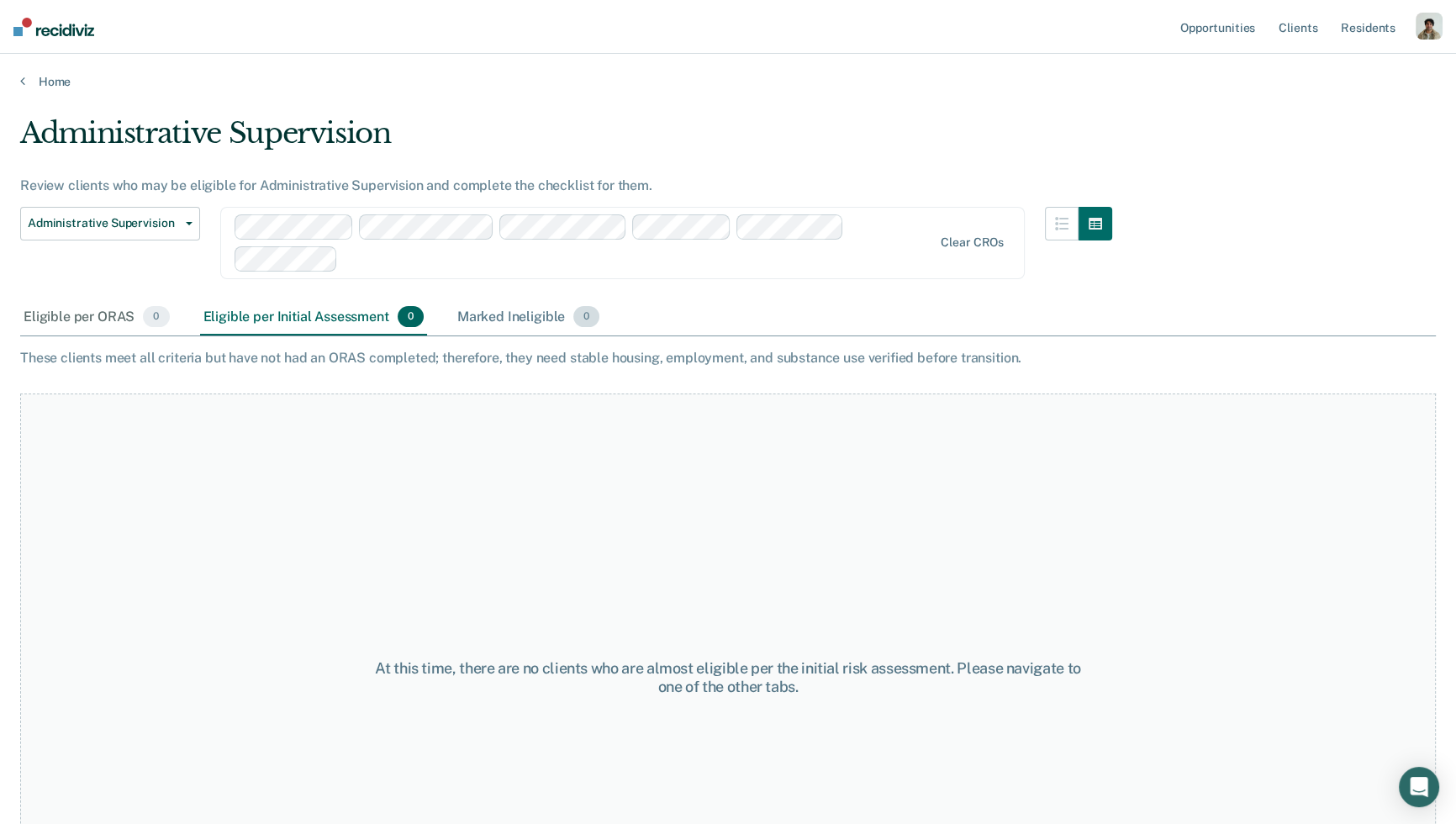
click at [486, 330] on div "Marked Ineligible 0" at bounding box center [528, 318] width 149 height 37
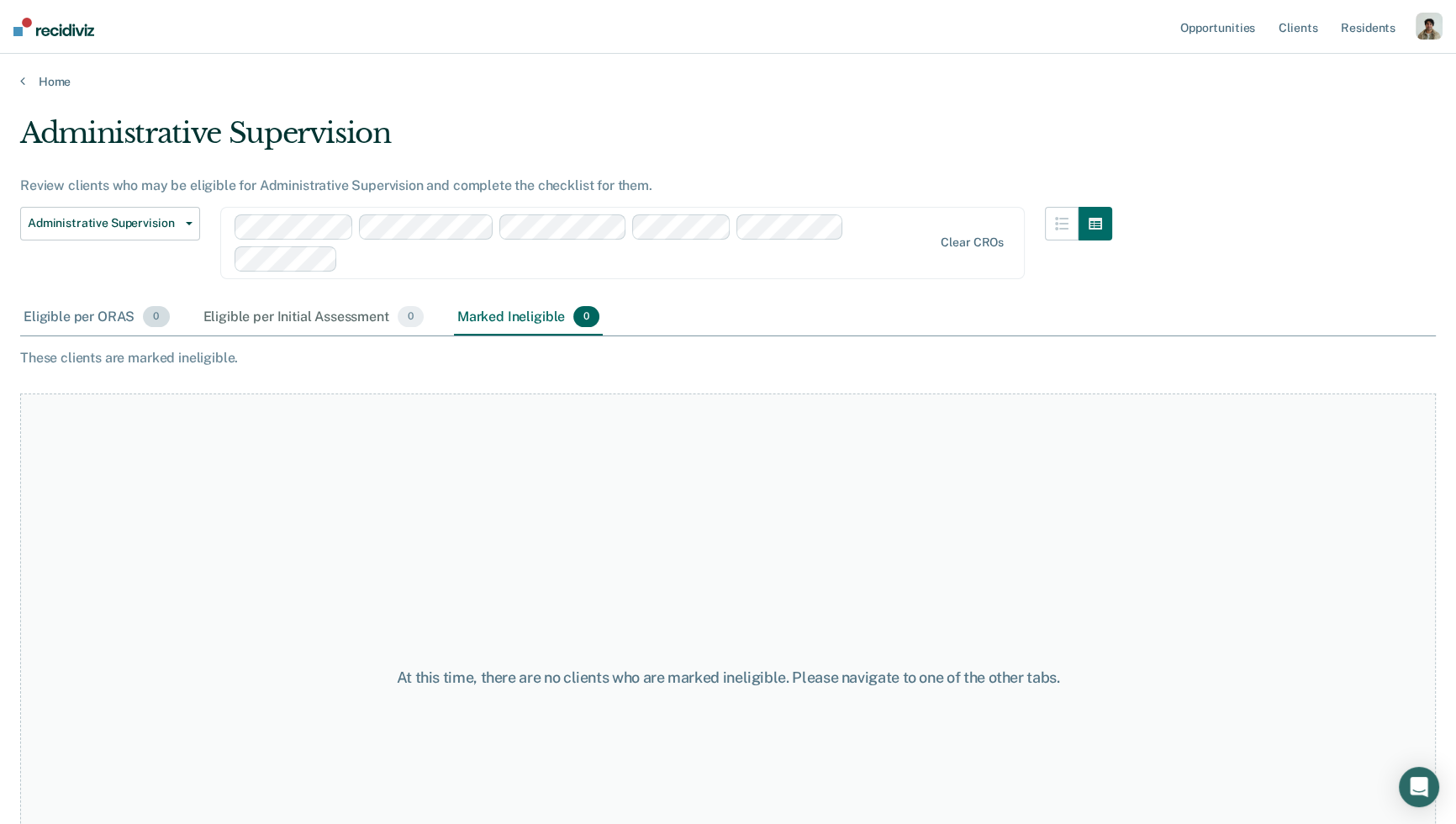
click at [110, 305] on div "Eligible per ORAS 0" at bounding box center [97, 318] width 153 height 37
